Goal: Find specific page/section: Find specific page/section

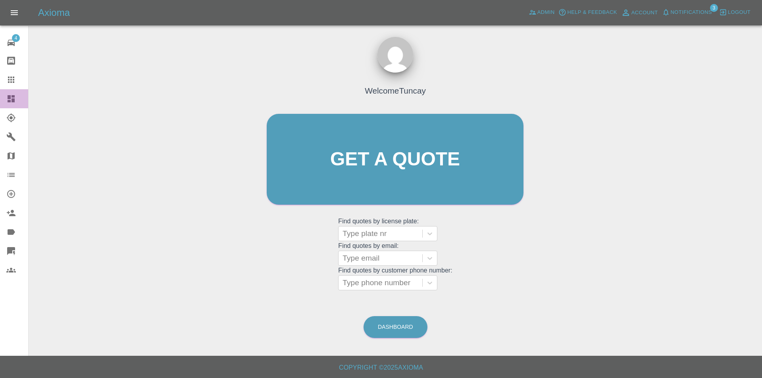
click at [9, 103] on icon at bounding box center [11, 99] width 10 height 10
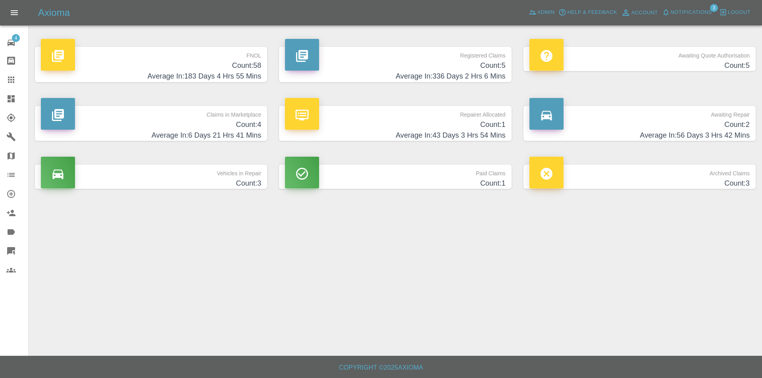
click at [199, 78] on h4 "Average In: 183 Days 4 Hrs 55 Mins" at bounding box center [151, 76] width 220 height 11
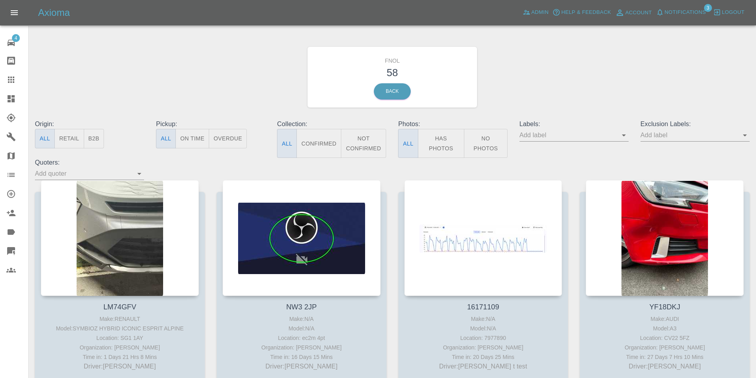
drag, startPoint x: 210, startPoint y: 134, endPoint x: 209, endPoint y: 80, distance: 54.0
click at [256, 80] on div "FNOL 58 Back" at bounding box center [392, 77] width 727 height 85
